Goal: Find specific page/section: Find specific page/section

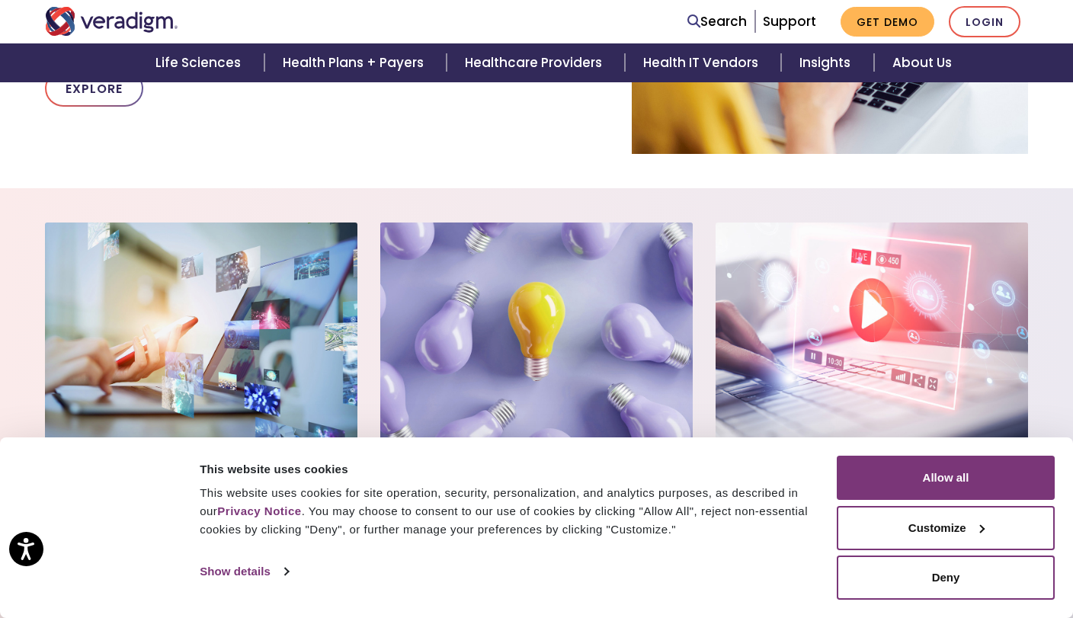
scroll to position [1037, 0]
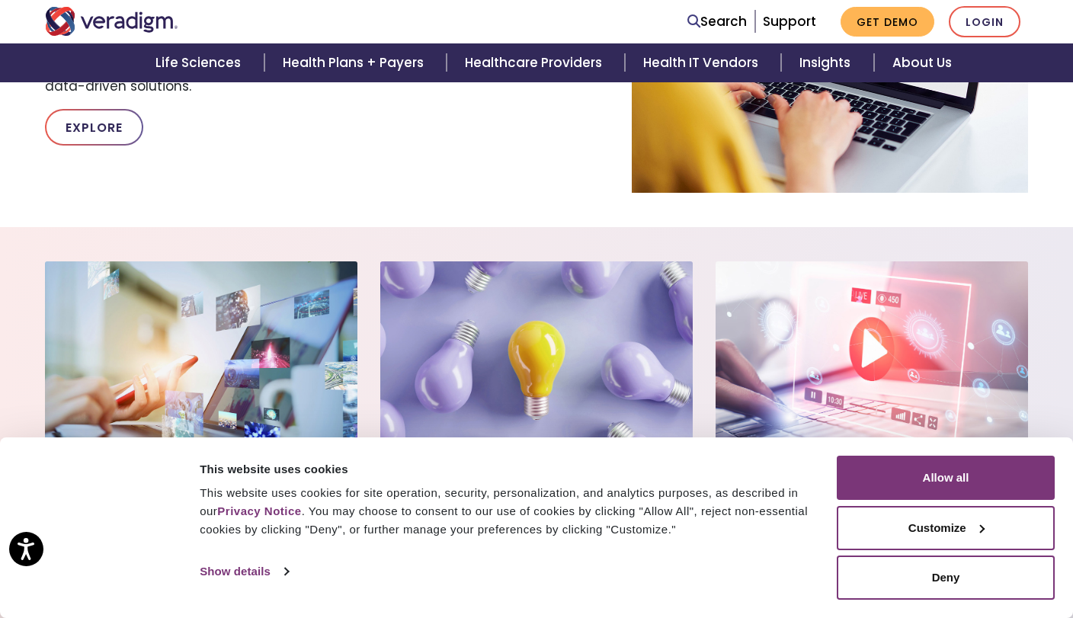
click at [712, 573] on div "Consent Selection Necessary Preferences Statistics Marketing Show details" at bounding box center [517, 571] width 642 height 23
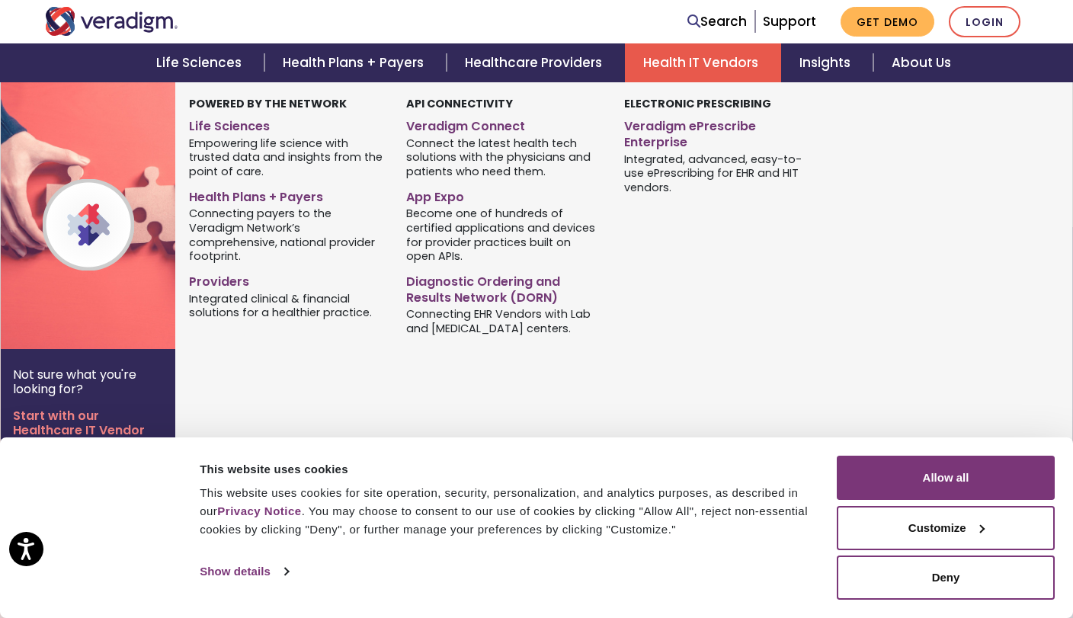
click at [680, 65] on link "Health IT Vendors" at bounding box center [703, 62] width 156 height 39
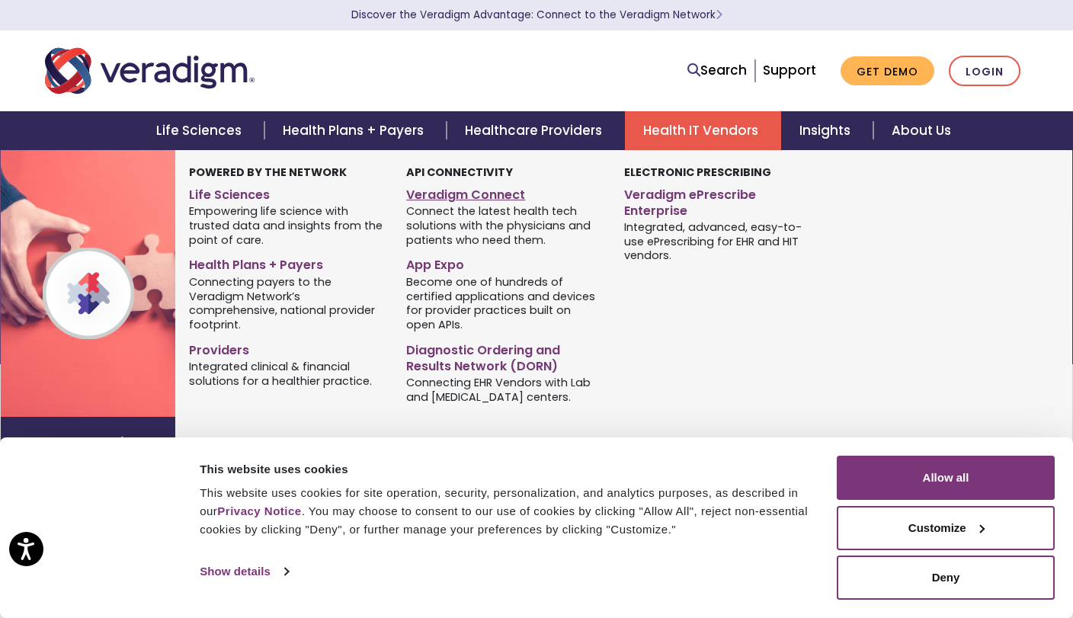
click at [445, 193] on link "Veradigm Connect" at bounding box center [503, 192] width 194 height 22
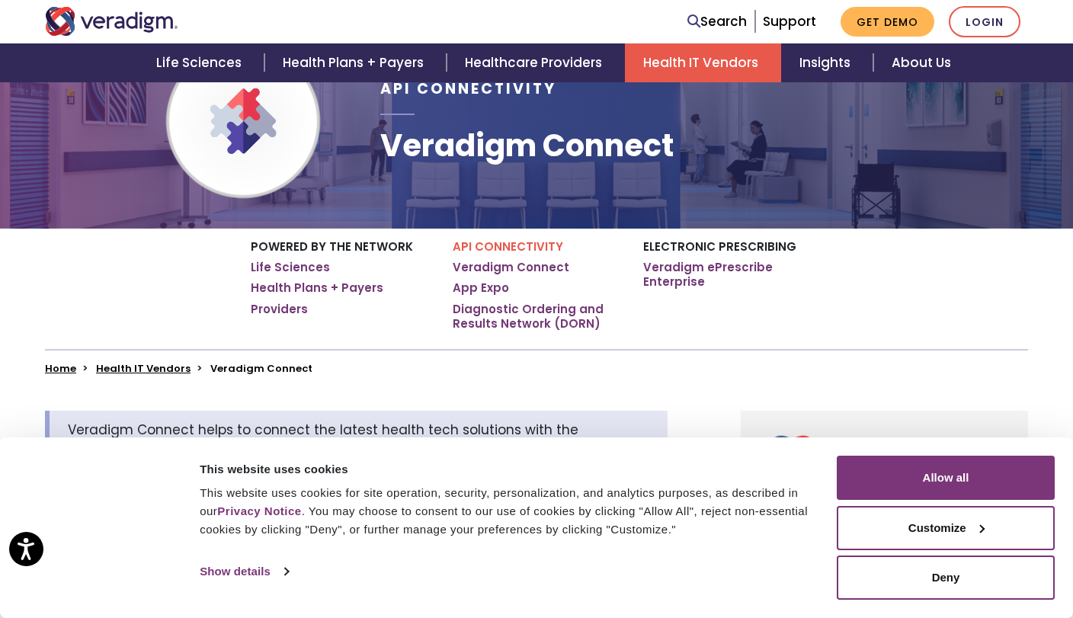
scroll to position [115, 0]
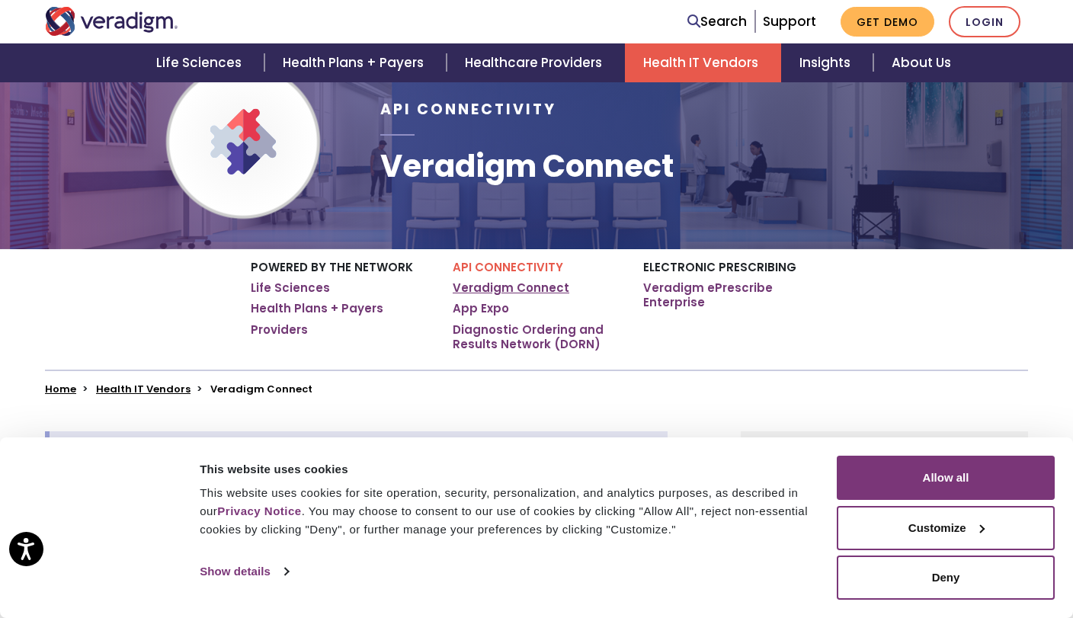
click at [480, 289] on link "Veradigm Connect" at bounding box center [511, 287] width 117 height 15
